Goal: Information Seeking & Learning: Check status

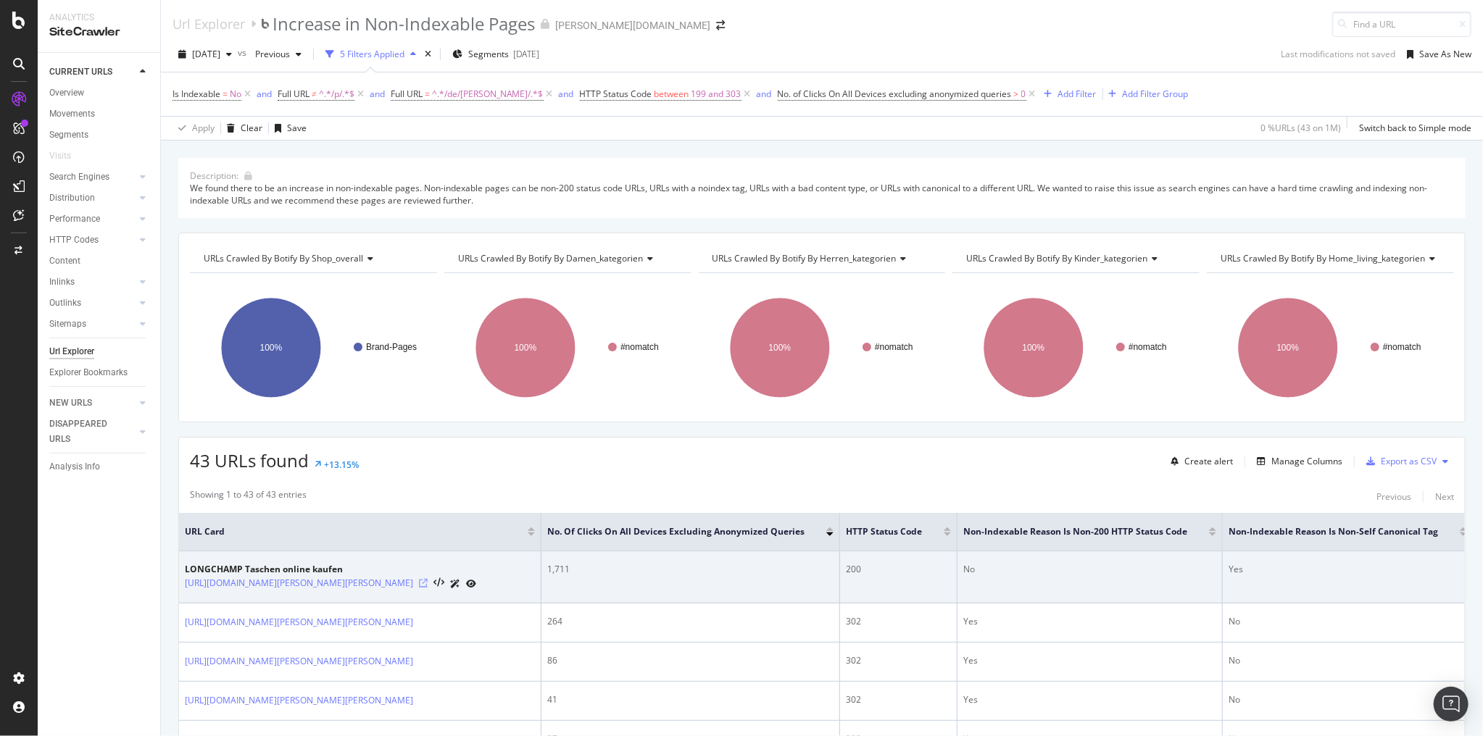
click at [428, 581] on icon at bounding box center [423, 583] width 9 height 9
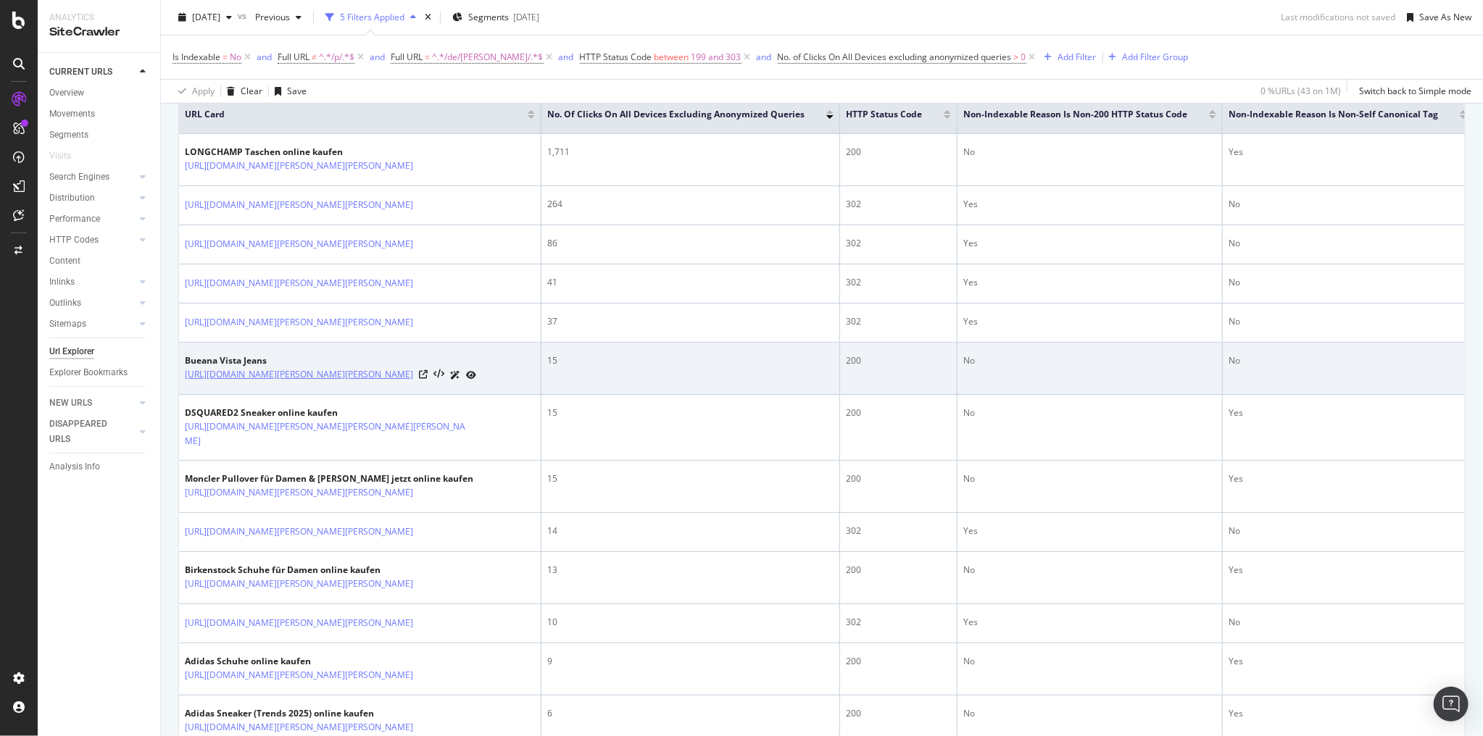
scroll to position [522, 0]
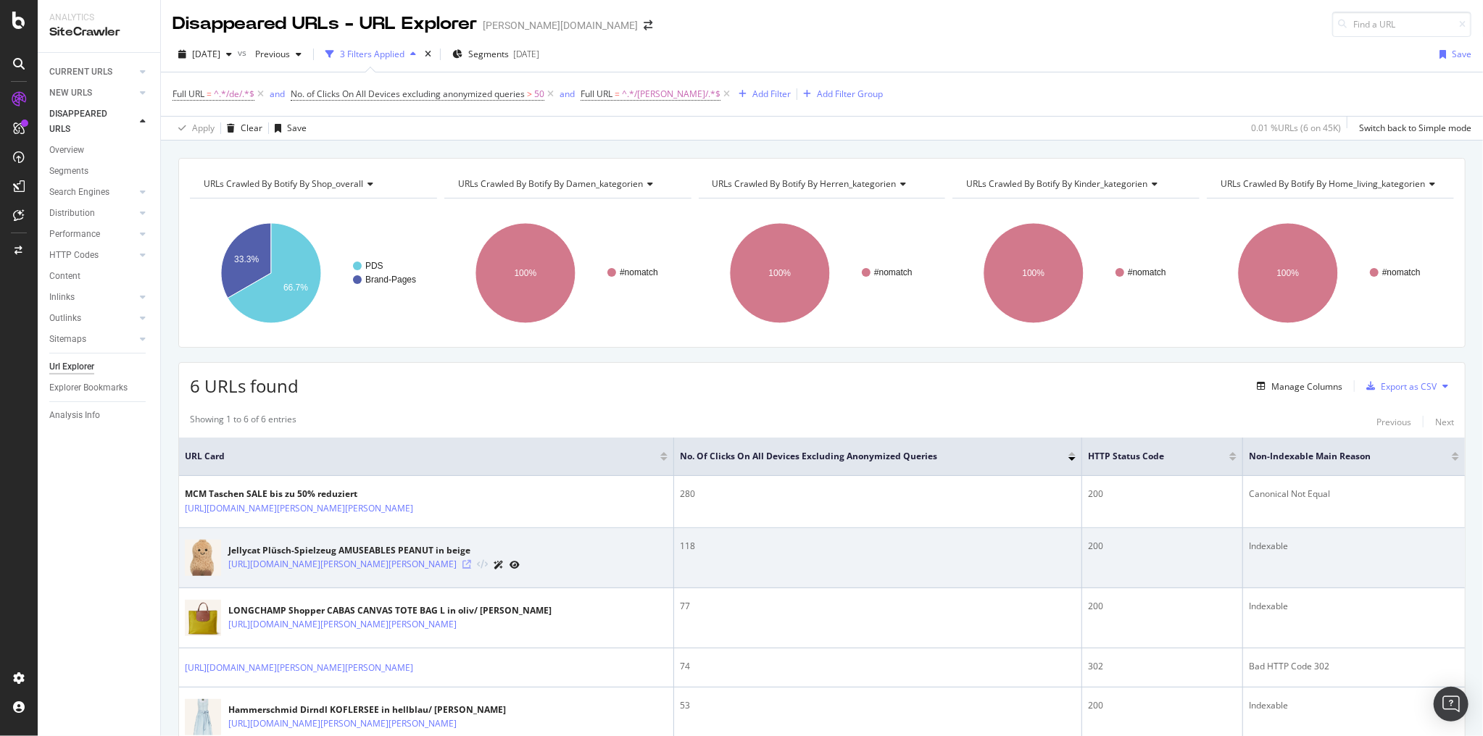
click at [471, 567] on icon at bounding box center [466, 564] width 9 height 9
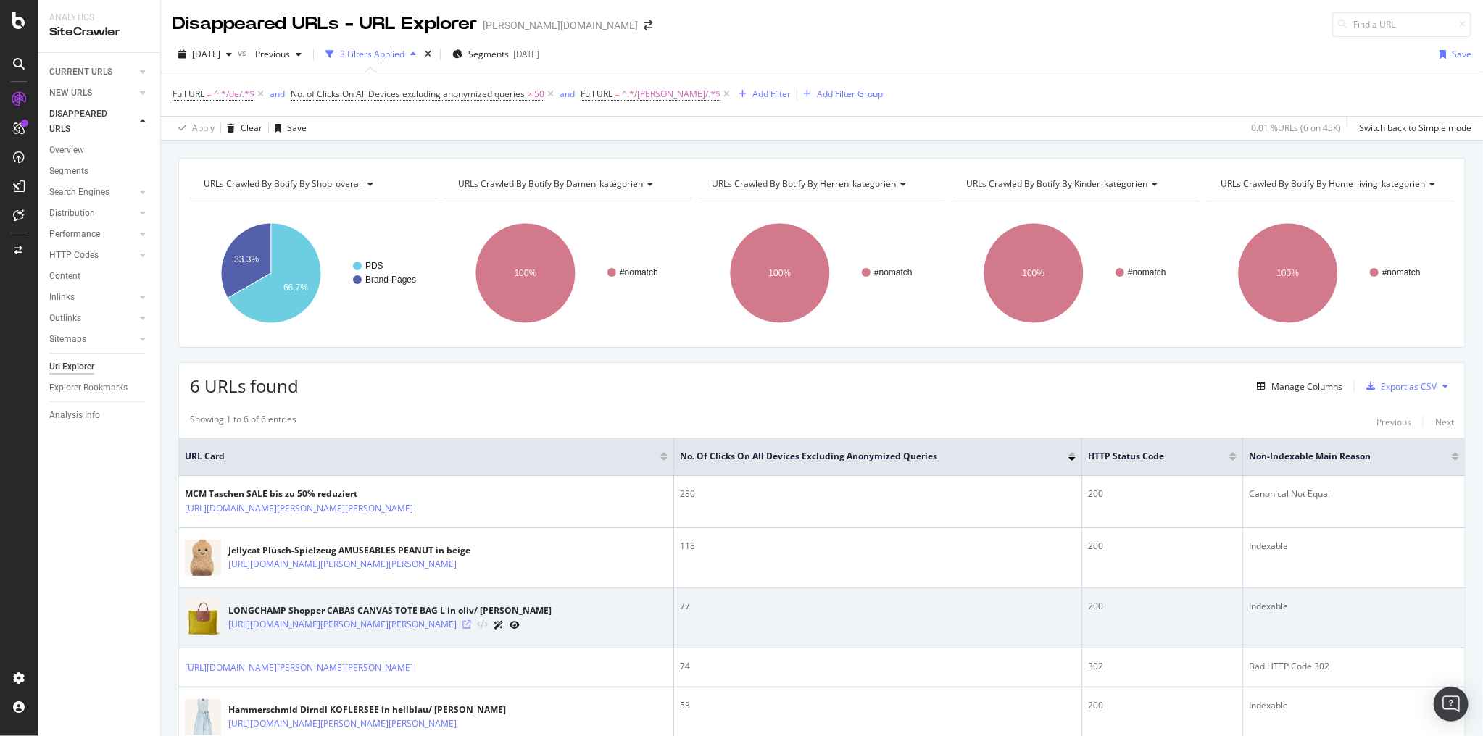
click at [471, 629] on icon at bounding box center [466, 624] width 9 height 9
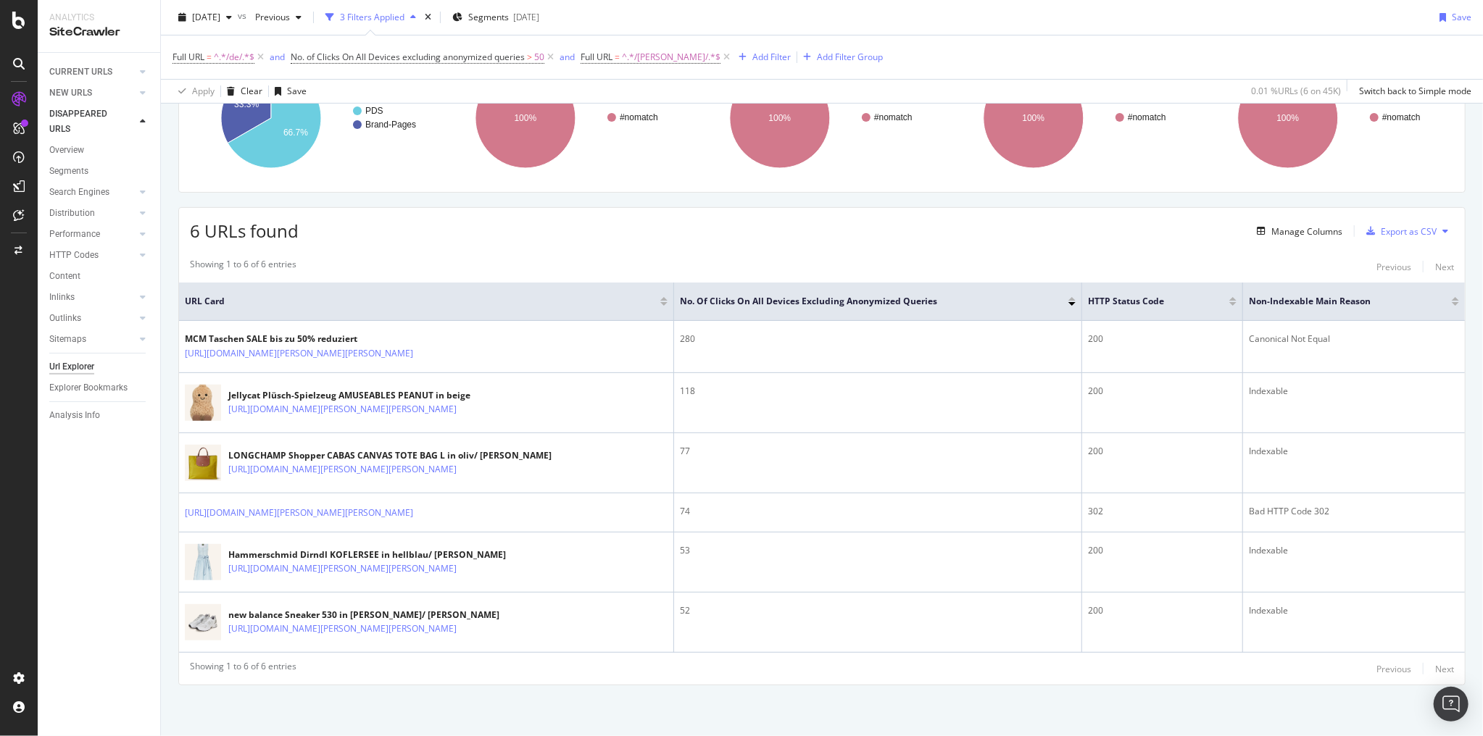
scroll to position [165, 0]
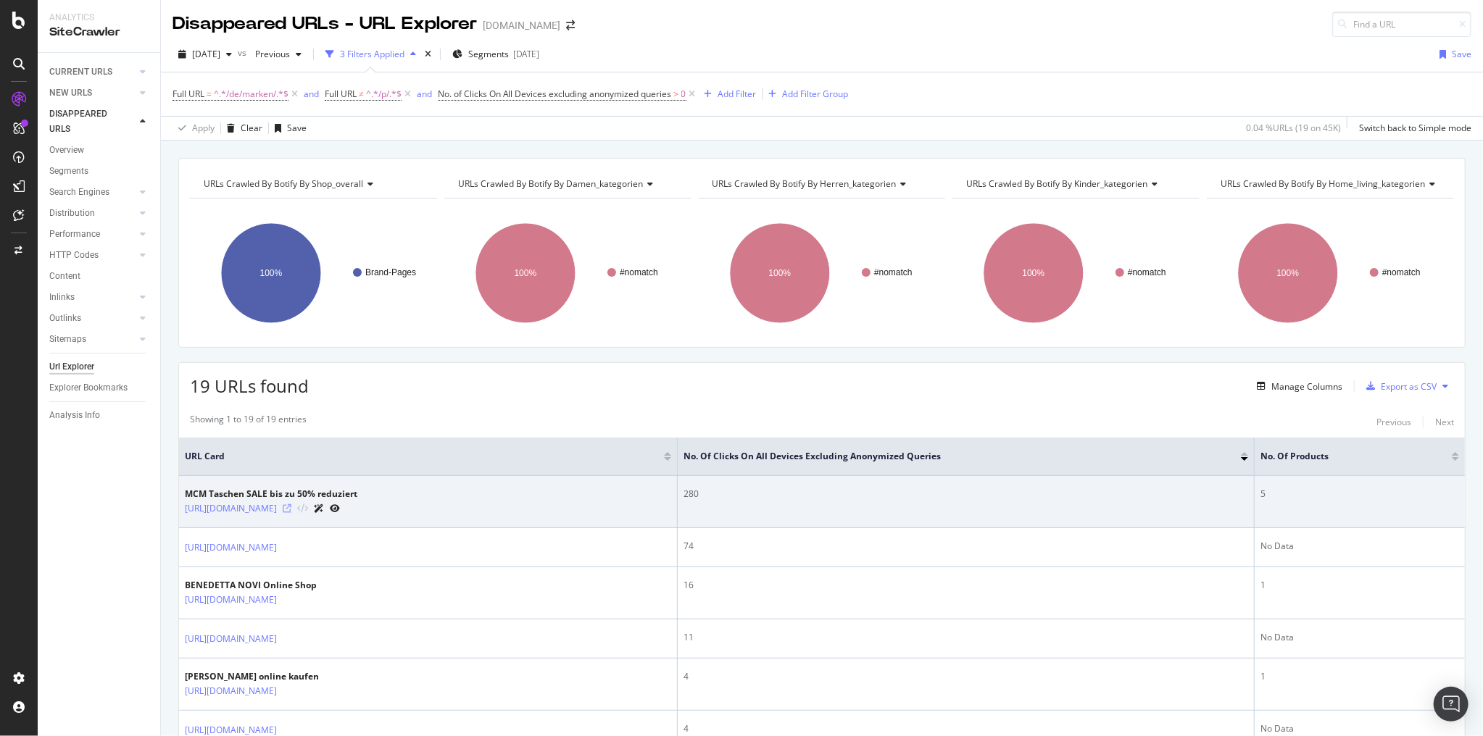
click at [291, 504] on icon at bounding box center [287, 508] width 9 height 9
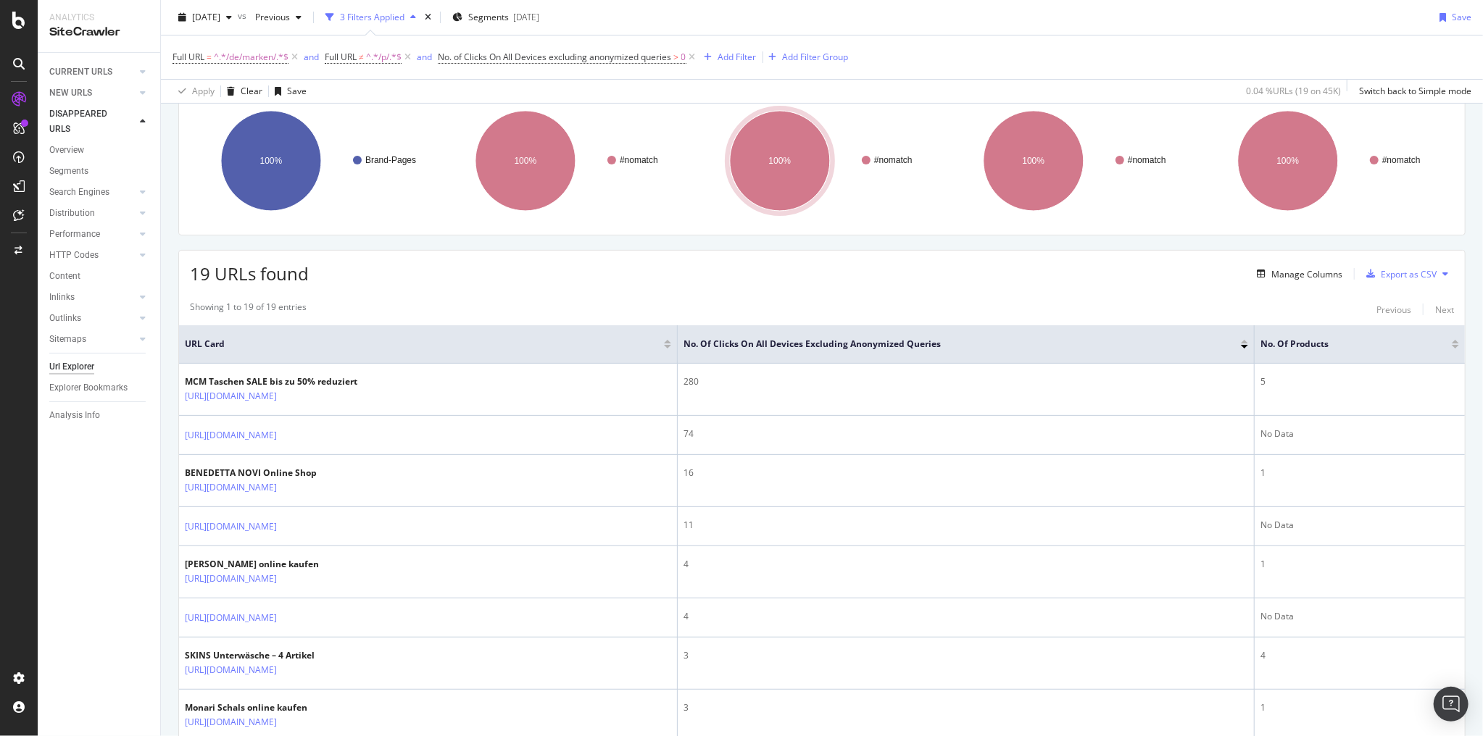
scroll to position [116, 0]
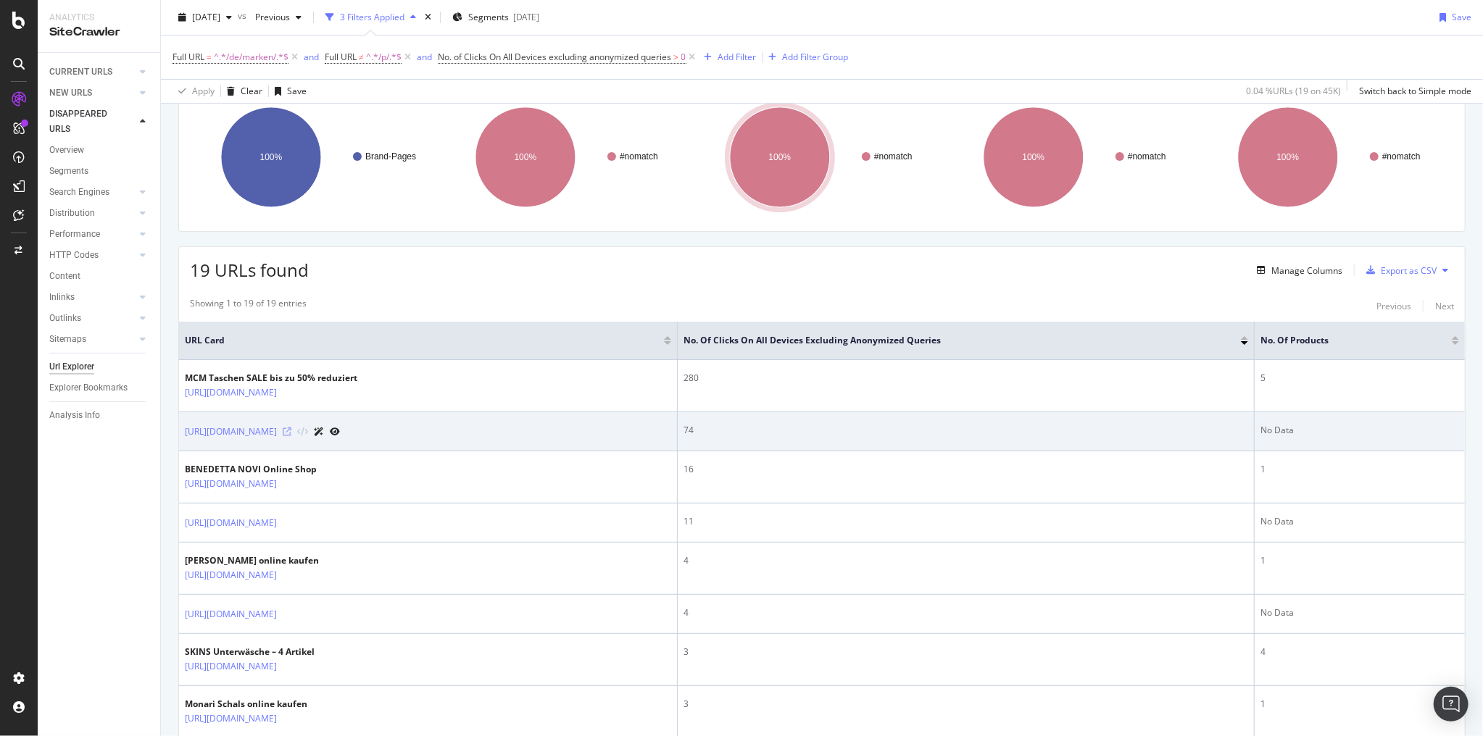
click at [291, 429] on icon at bounding box center [287, 432] width 9 height 9
